Goal: Task Accomplishment & Management: Complete application form

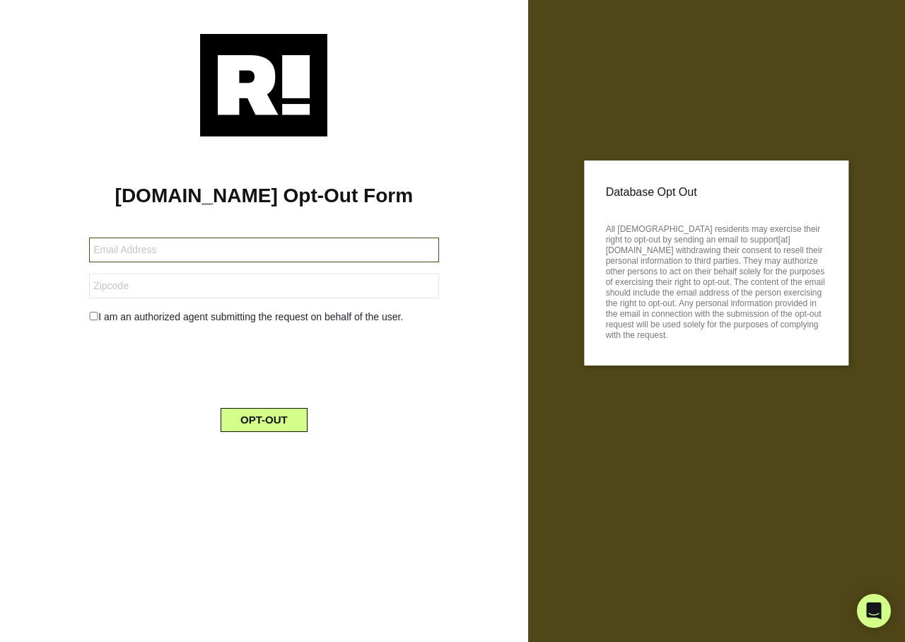
type input "[EMAIL_ADDRESS][DOMAIN_NAME]"
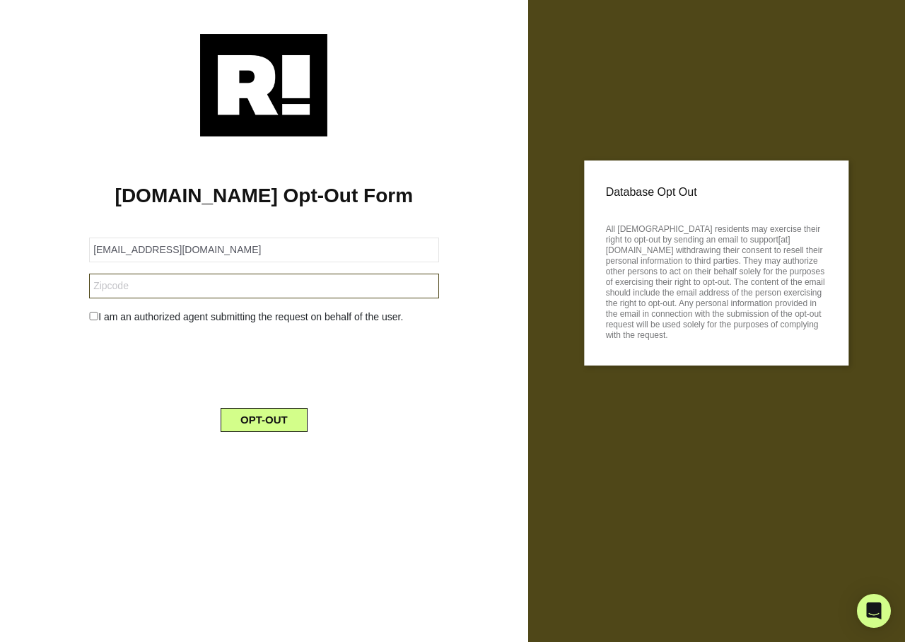
type input "44106"
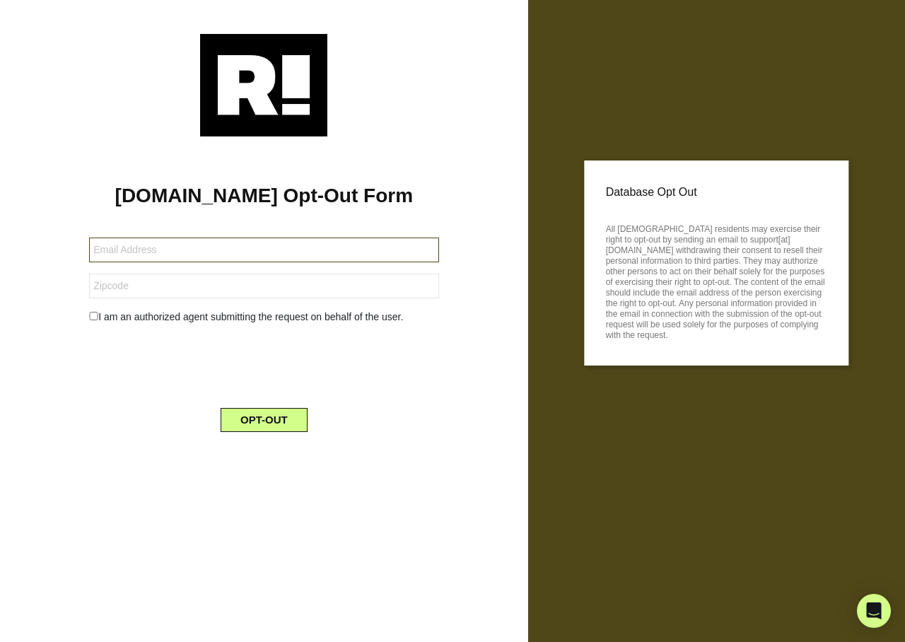
type input "[EMAIL_ADDRESS][DOMAIN_NAME]"
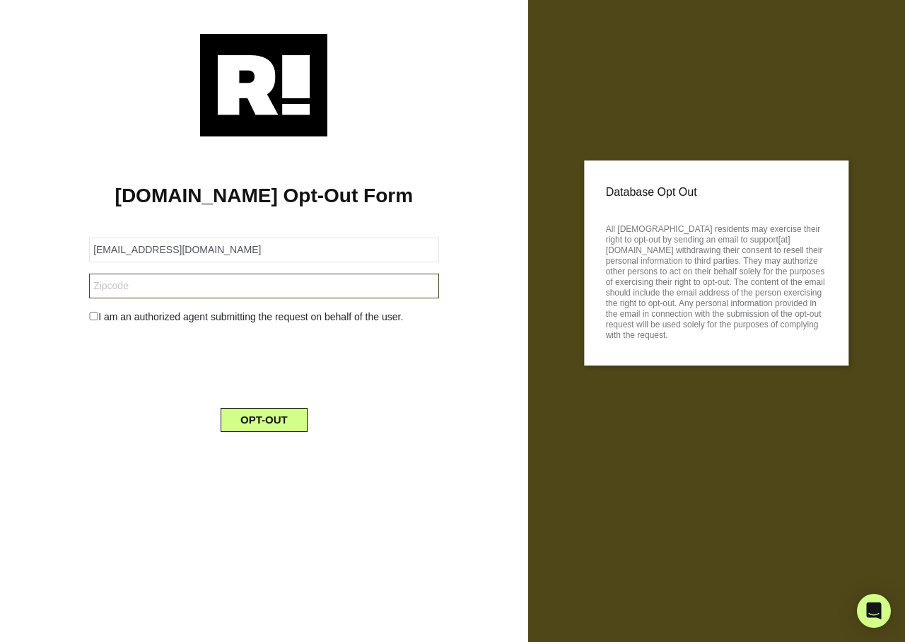
type input "70634"
